Goal: Check status: Check status

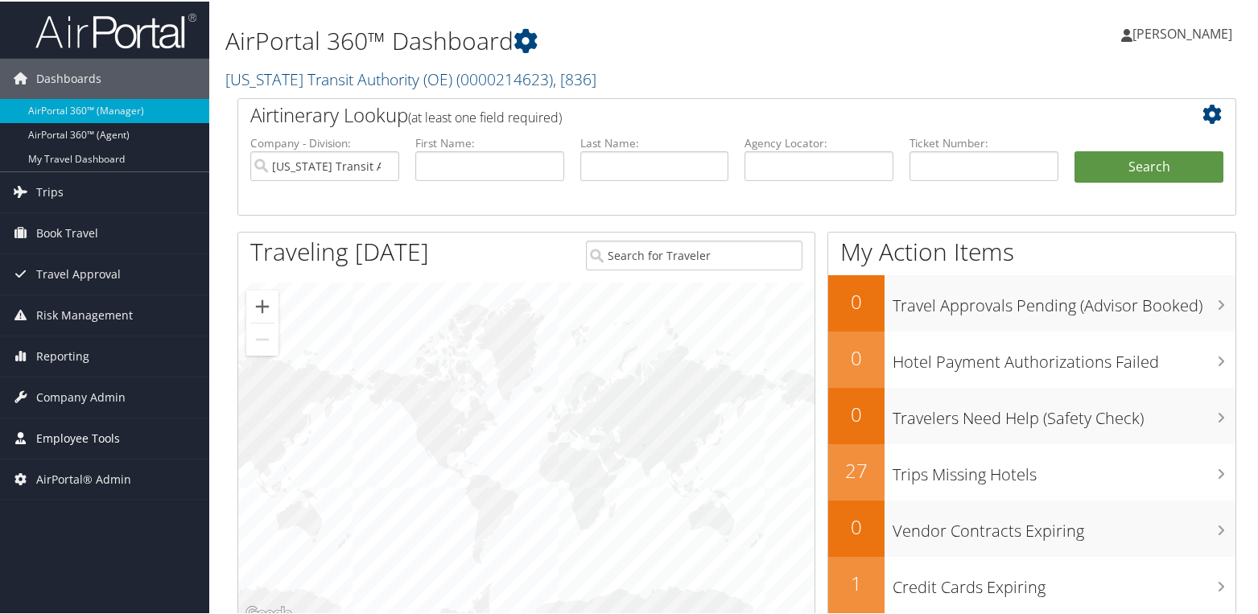
click at [75, 436] on span "Employee Tools" at bounding box center [78, 437] width 84 height 40
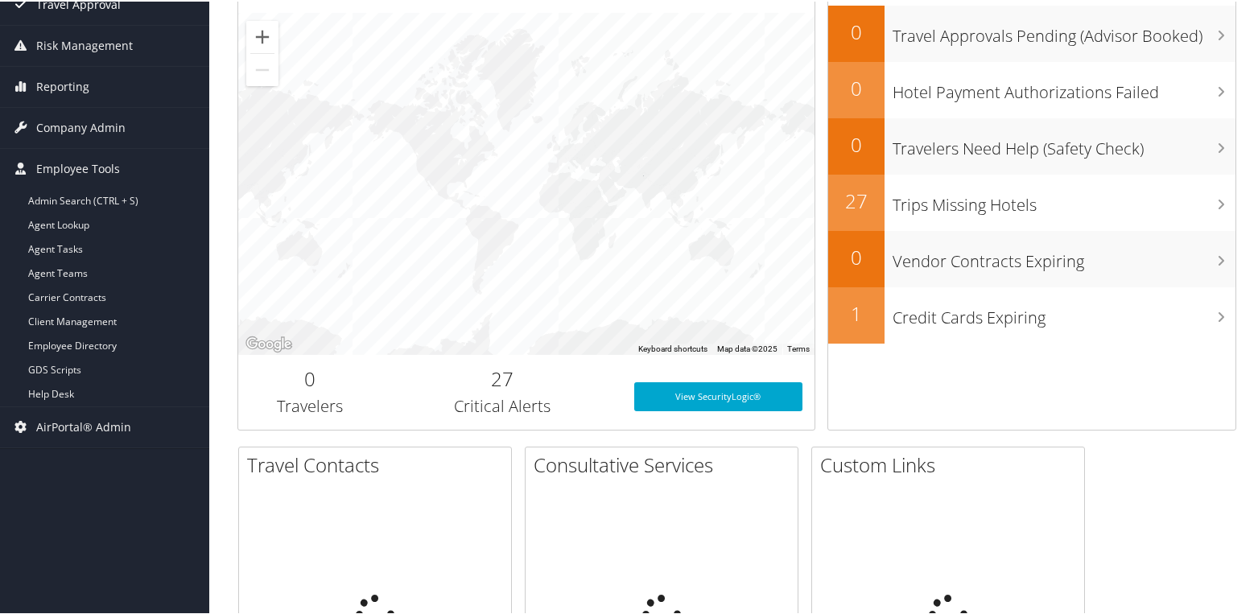
scroll to position [322, 0]
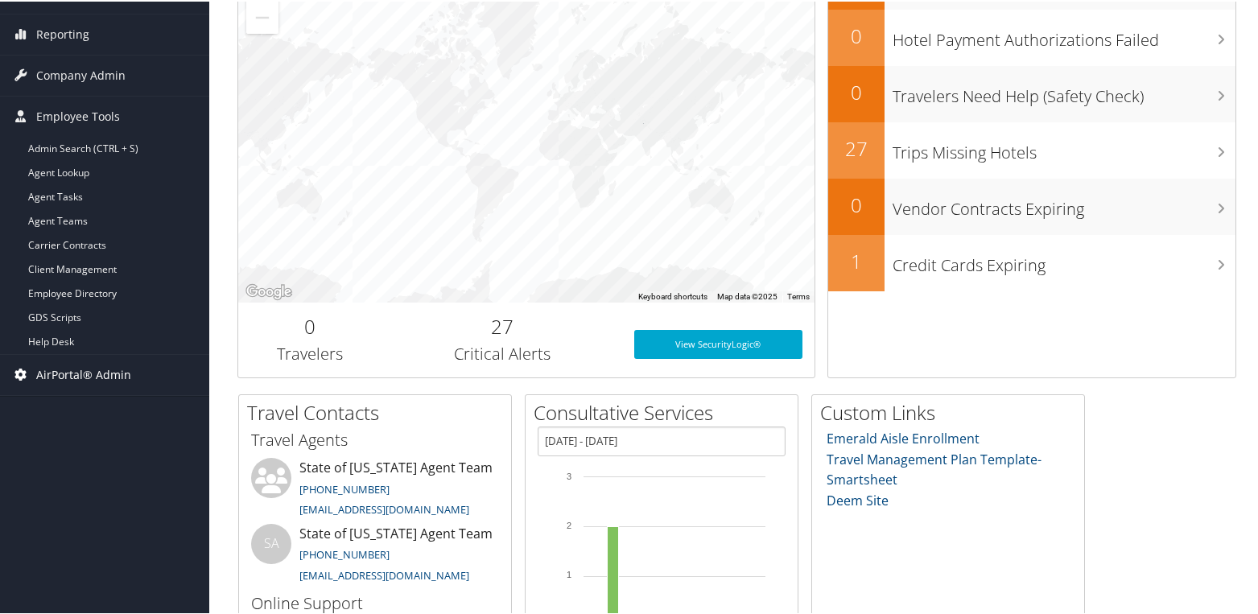
click at [121, 375] on span "AirPortal® Admin" at bounding box center [83, 373] width 95 height 40
click at [122, 376] on span "AirPortal® Admin" at bounding box center [83, 373] width 95 height 40
click at [94, 116] on span "Employee Tools" at bounding box center [78, 115] width 84 height 40
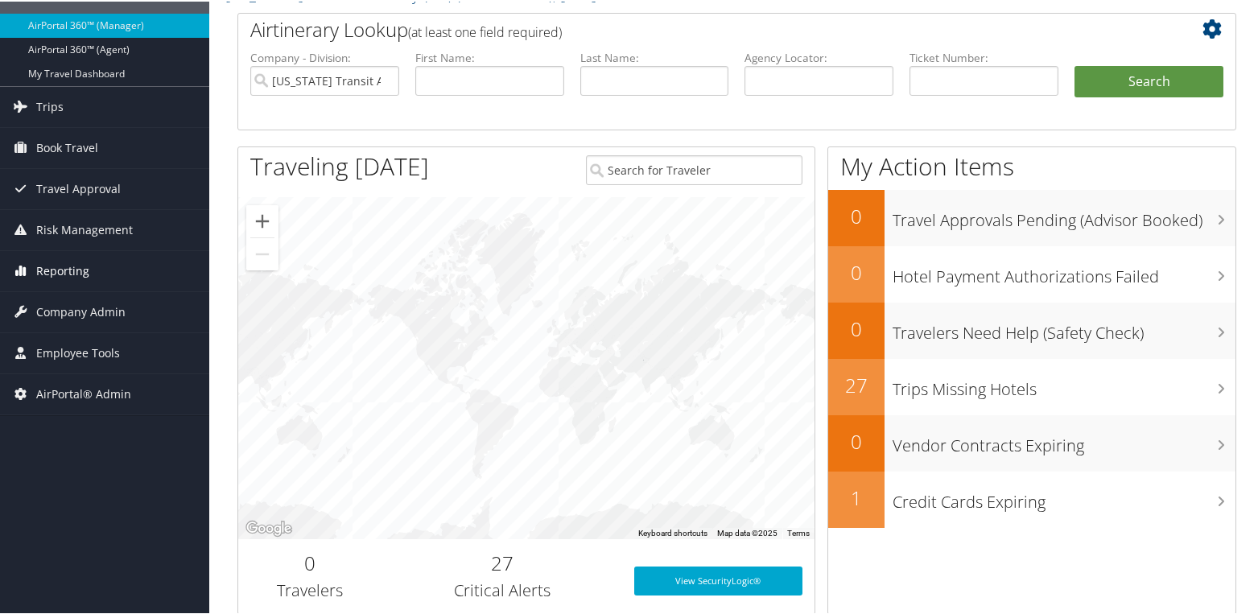
scroll to position [80, 0]
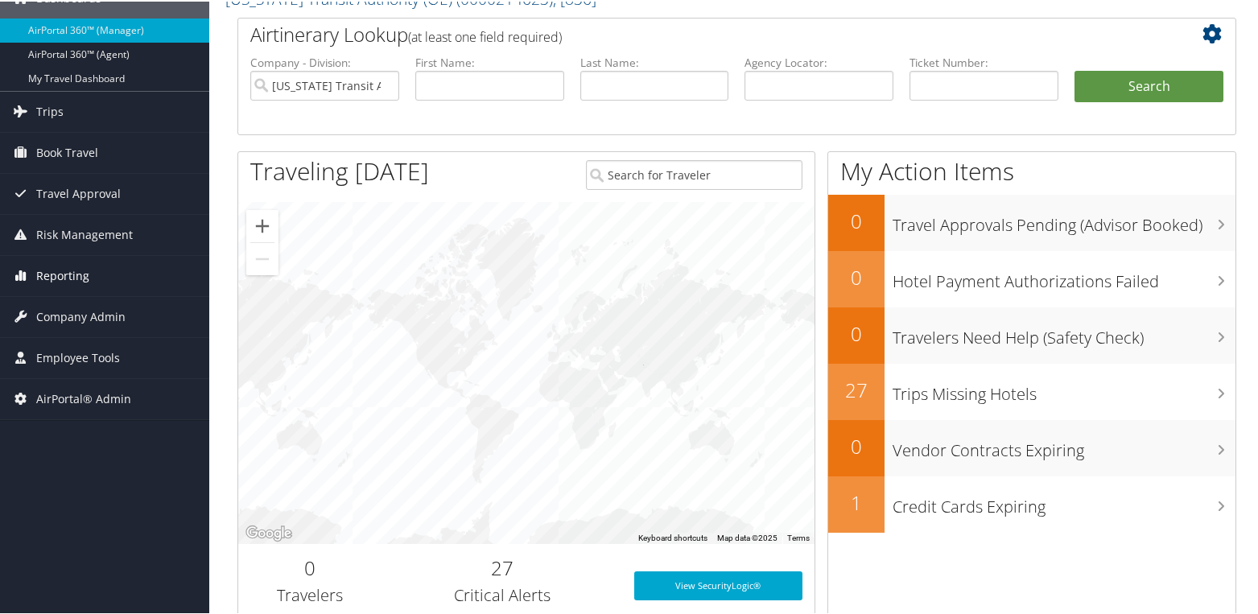
click at [70, 263] on span "Reporting" at bounding box center [62, 274] width 53 height 40
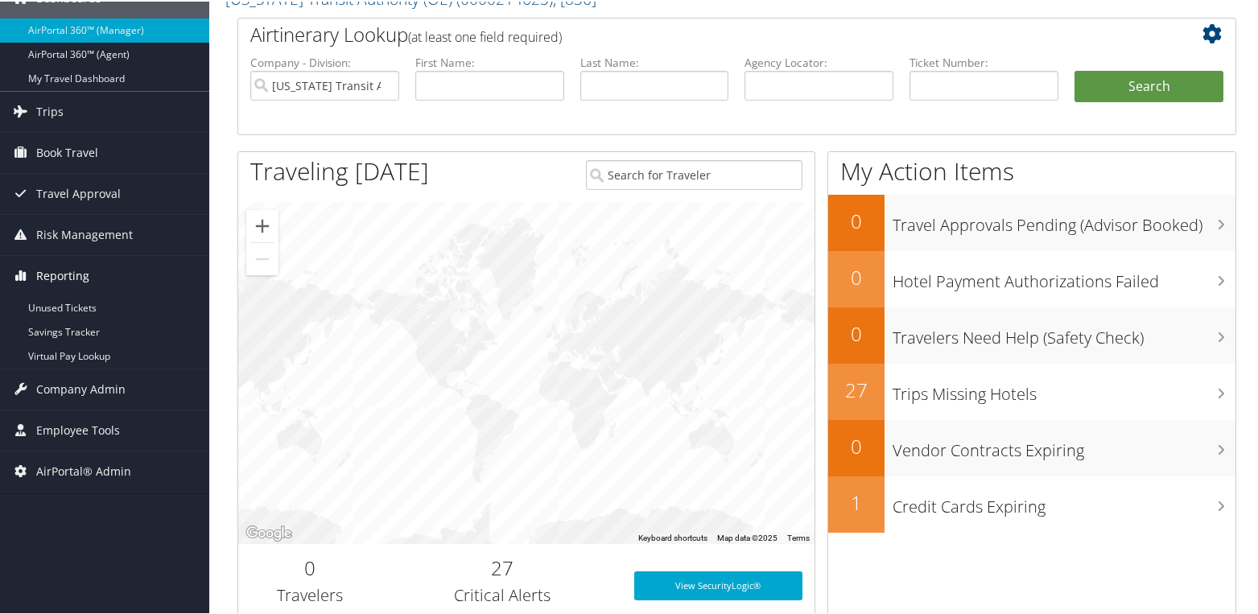
click at [70, 263] on span "Reporting" at bounding box center [62, 274] width 53 height 40
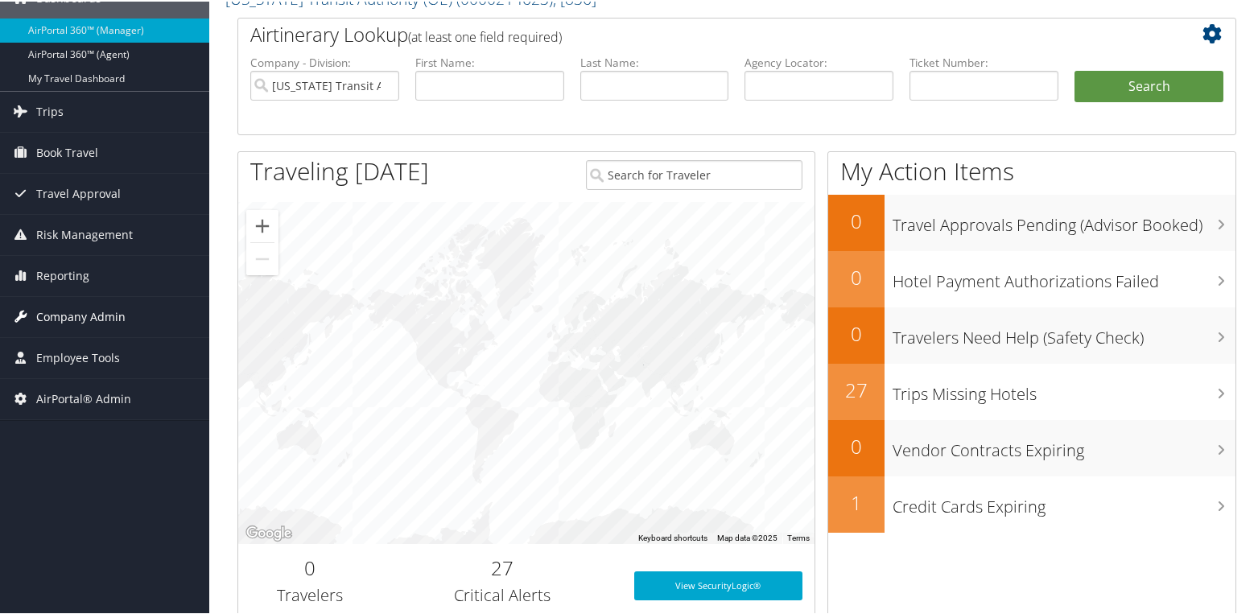
click at [102, 314] on span "Company Admin" at bounding box center [80, 315] width 89 height 40
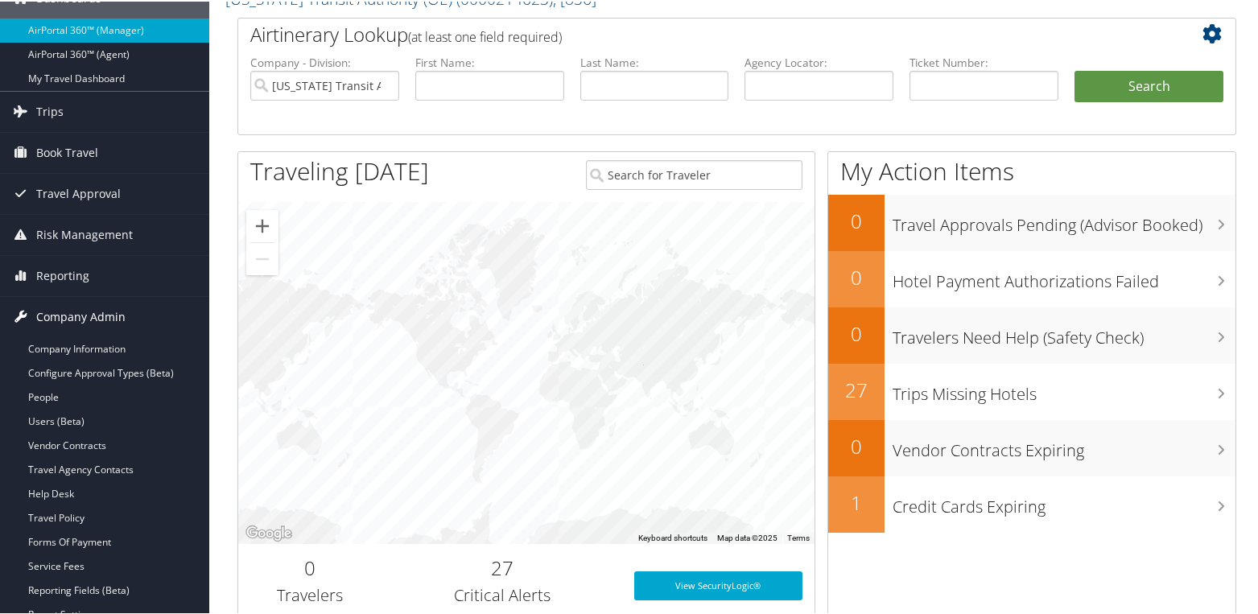
click at [77, 314] on span "Company Admin" at bounding box center [80, 315] width 89 height 40
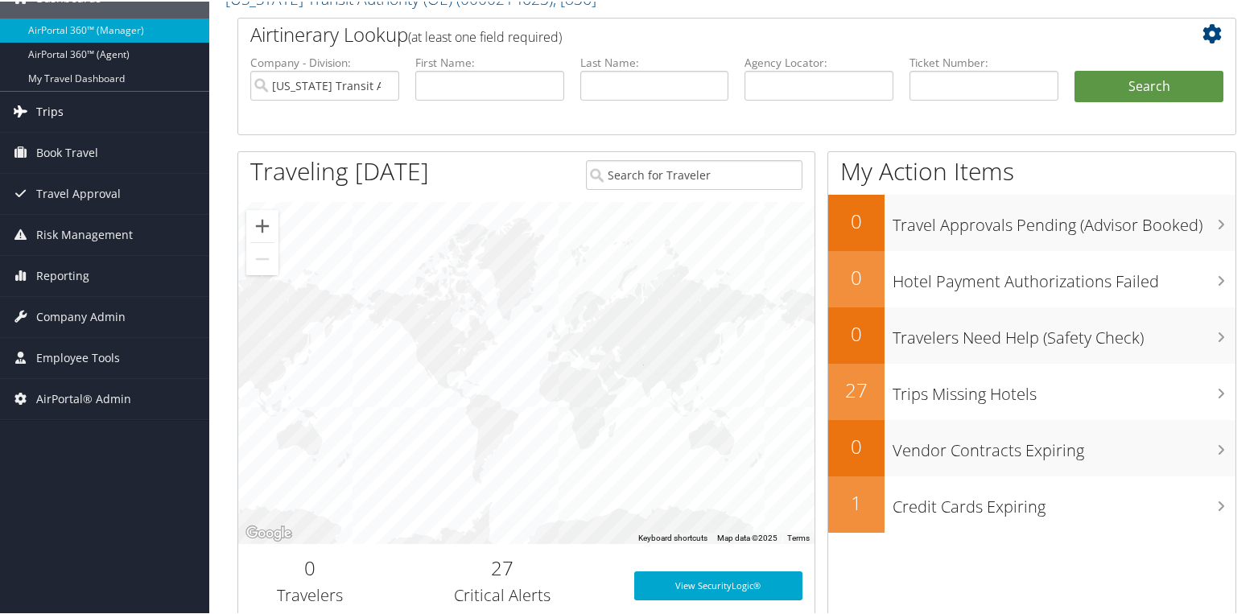
click at [45, 117] on span "Trips" at bounding box center [49, 110] width 27 height 40
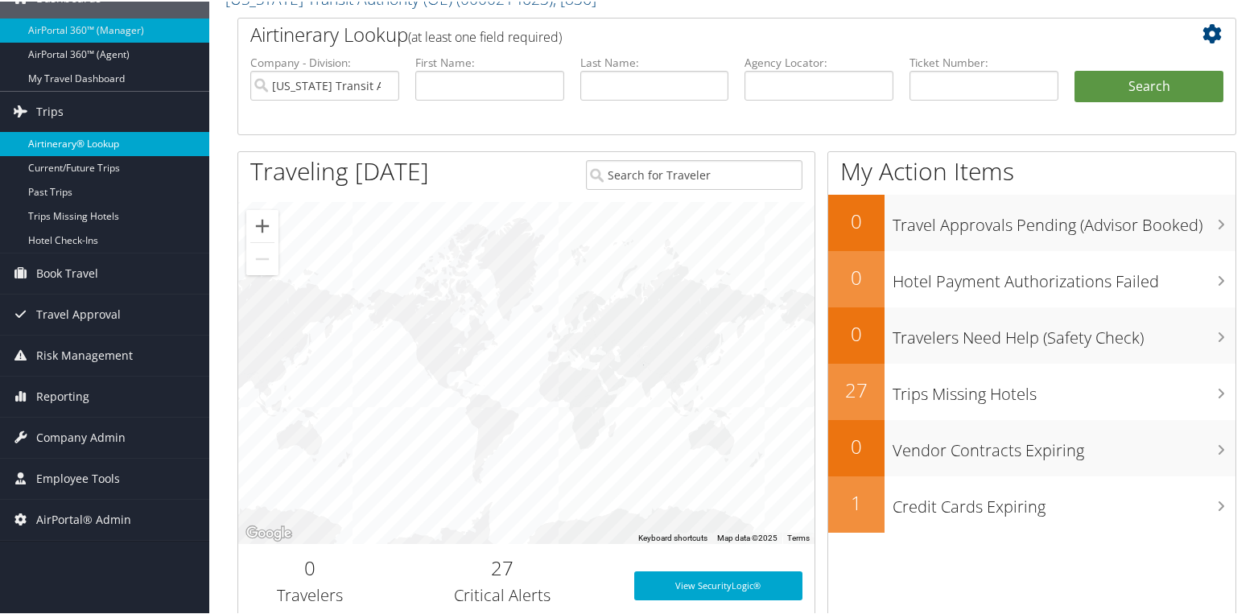
click at [68, 144] on link "Airtinerary® Lookup" at bounding box center [104, 142] width 209 height 24
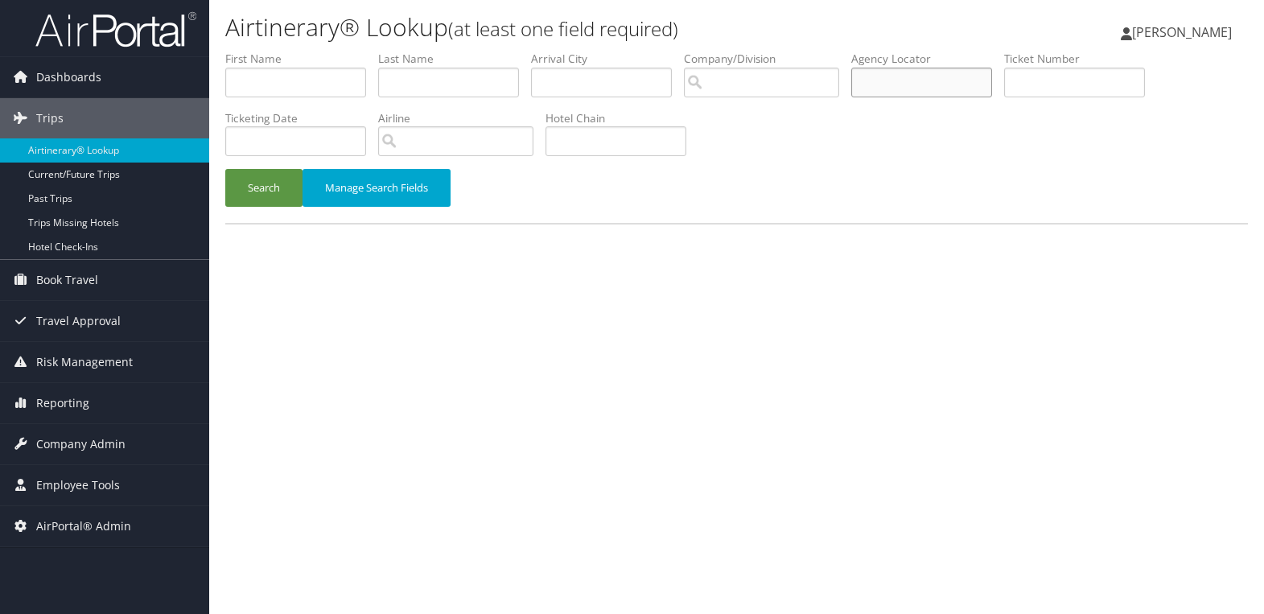
click at [884, 89] on input "text" at bounding box center [921, 83] width 141 height 30
paste input "D9M0JT"
type input "D9M0JT"
click at [266, 180] on button "Search" at bounding box center [263, 188] width 77 height 38
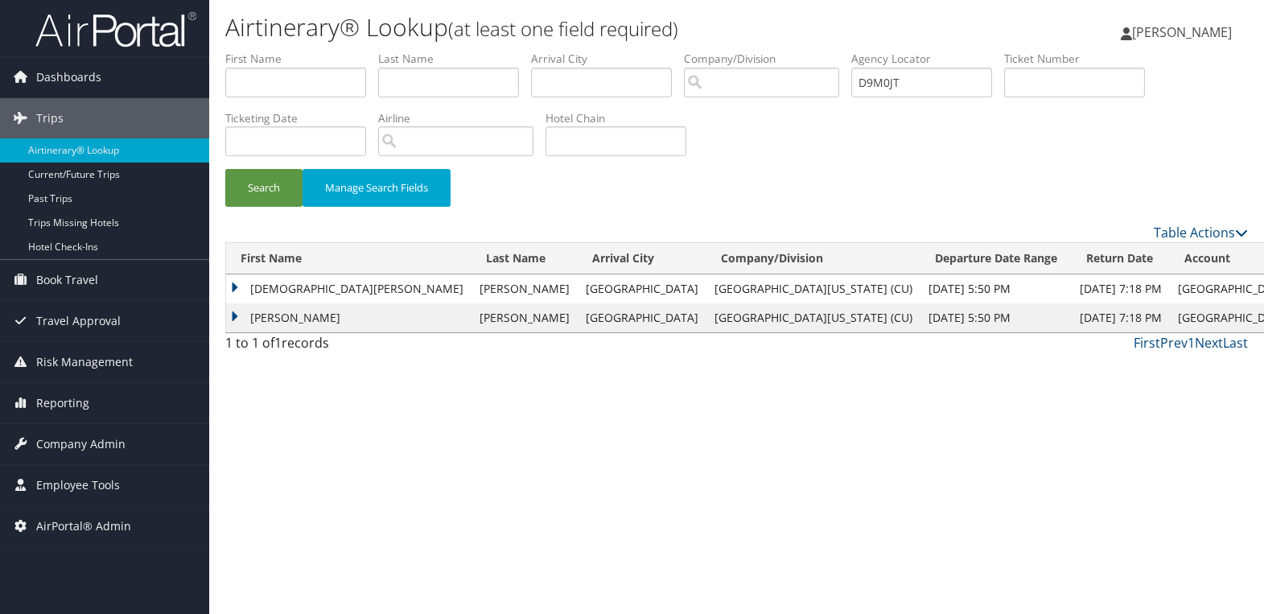
click at [282, 317] on td "DUKE AMES" at bounding box center [348, 317] width 245 height 29
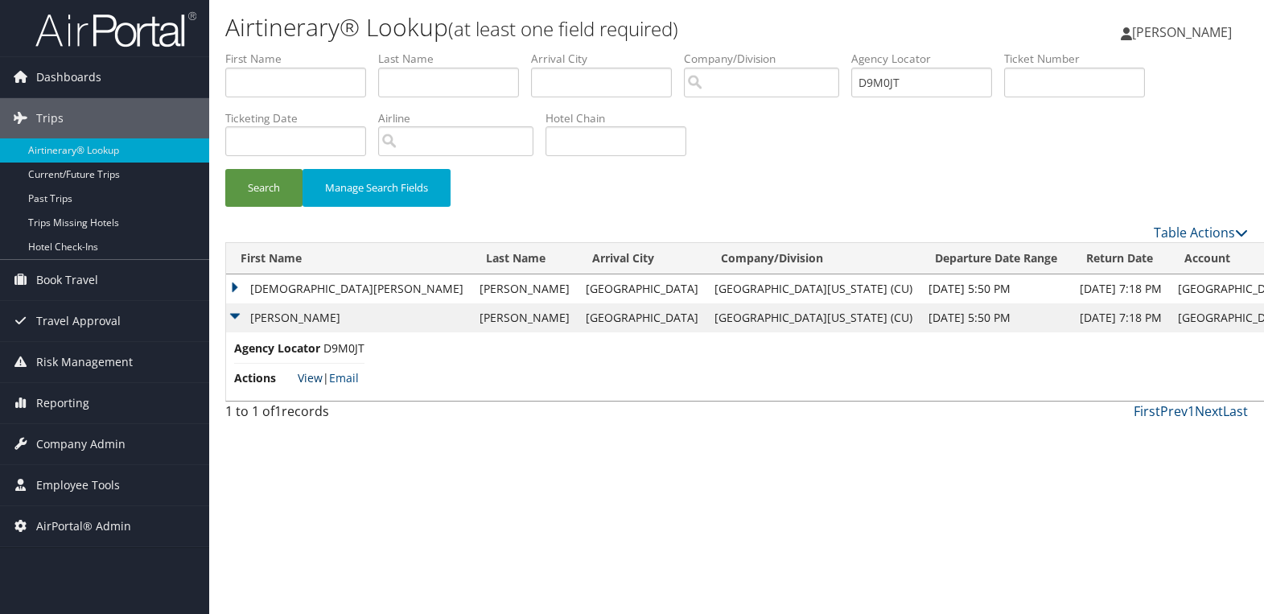
click at [307, 381] on link "View" at bounding box center [310, 377] width 25 height 15
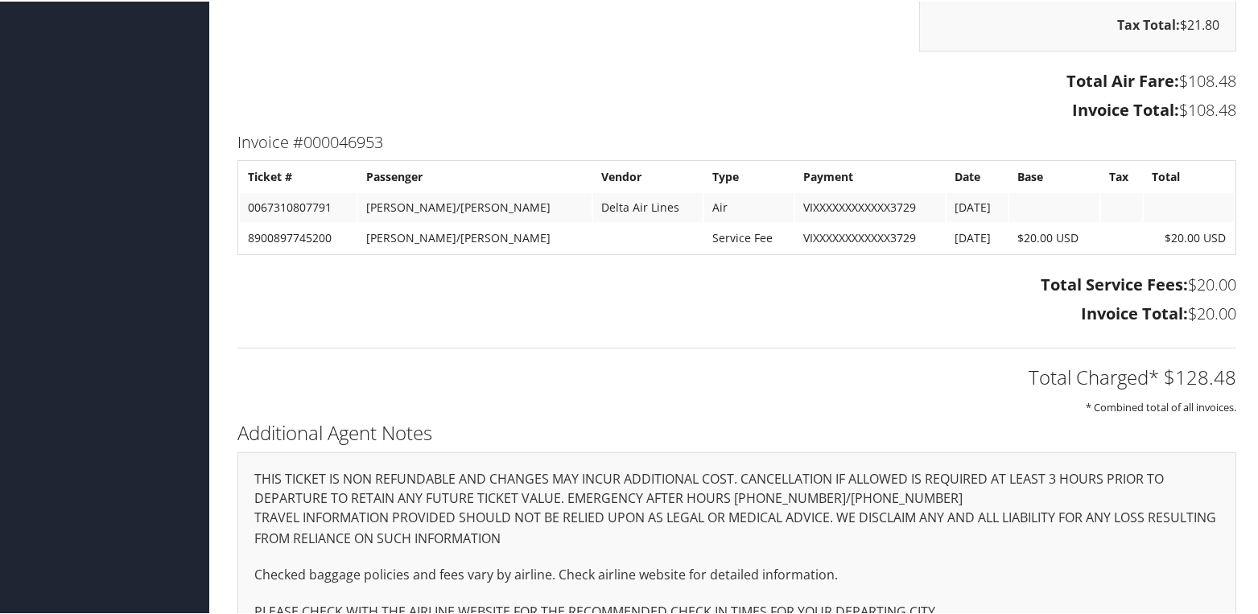
scroll to position [1113, 0]
